Goal: Navigation & Orientation: Find specific page/section

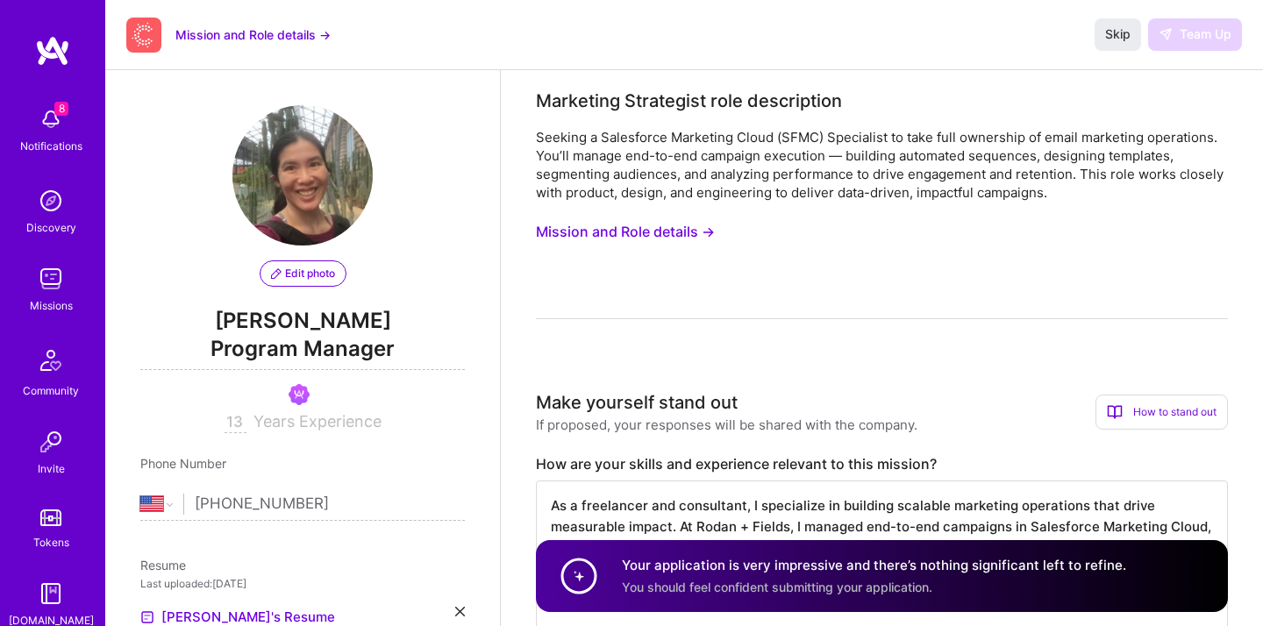
select select "US"
click at [68, 129] on div "8 Notifications" at bounding box center [50, 128] width 109 height 60
click at [61, 244] on div "8 Notifications Discovery Missions Community Invite Tokens [DOMAIN_NAME]" at bounding box center [52, 363] width 105 height 531
click at [56, 286] on img at bounding box center [50, 278] width 35 height 35
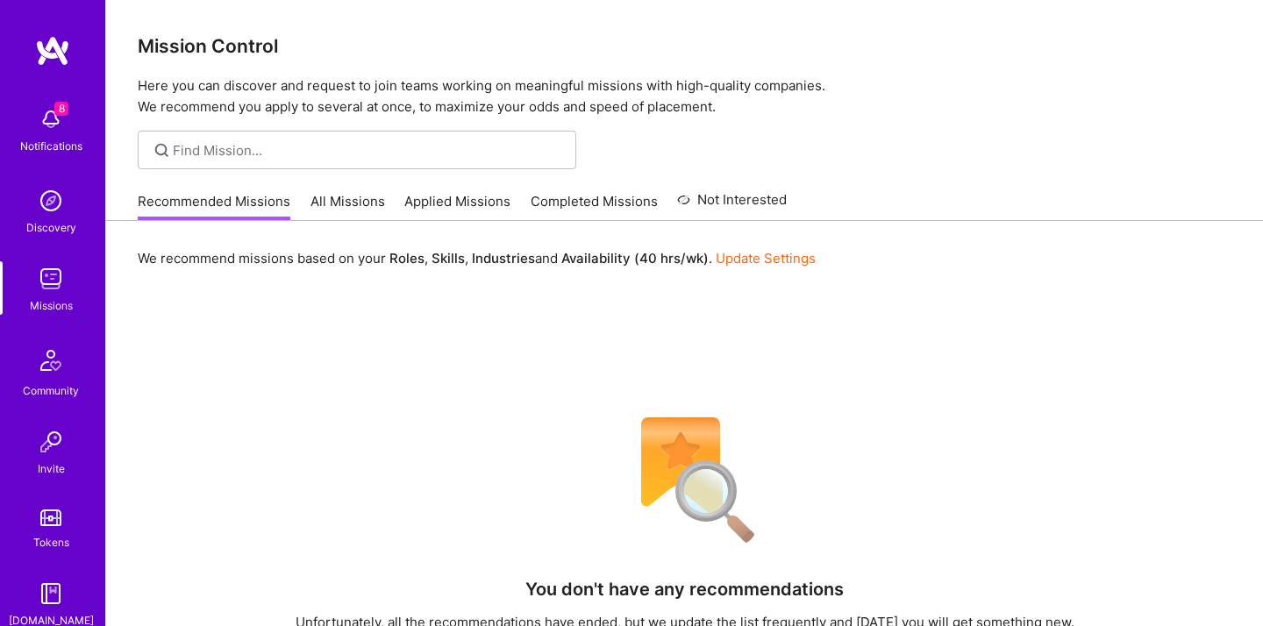
click at [341, 203] on link "All Missions" at bounding box center [347, 206] width 75 height 29
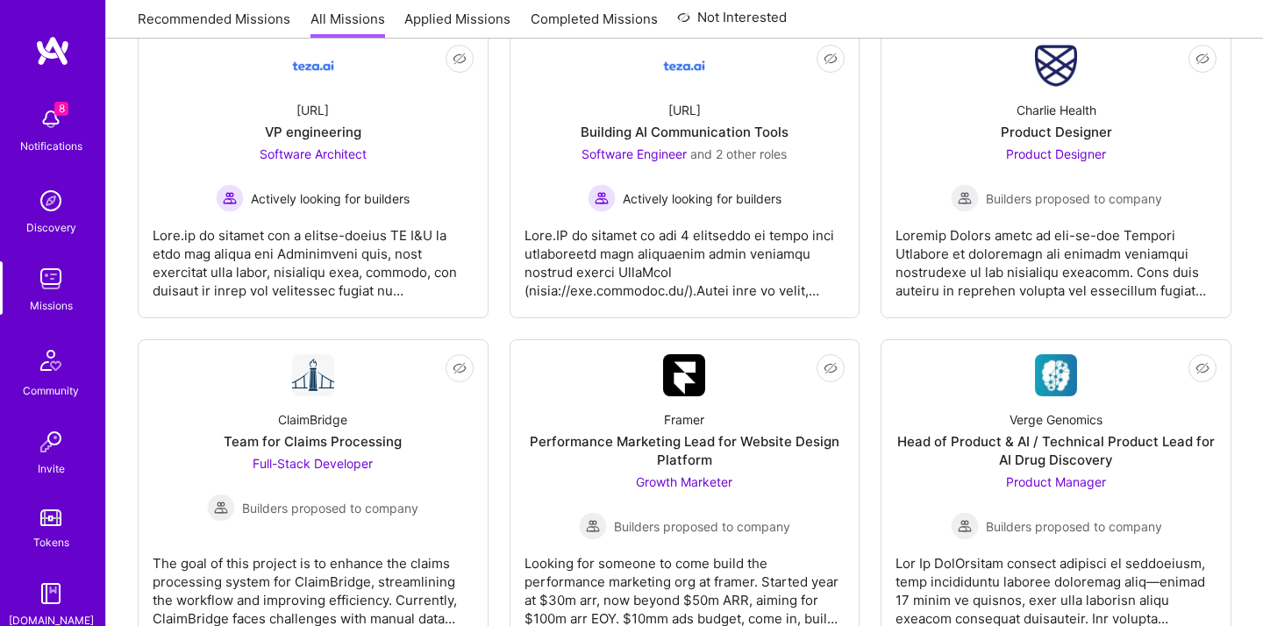
scroll to position [806, 0]
